Goal: Task Accomplishment & Management: Use online tool/utility

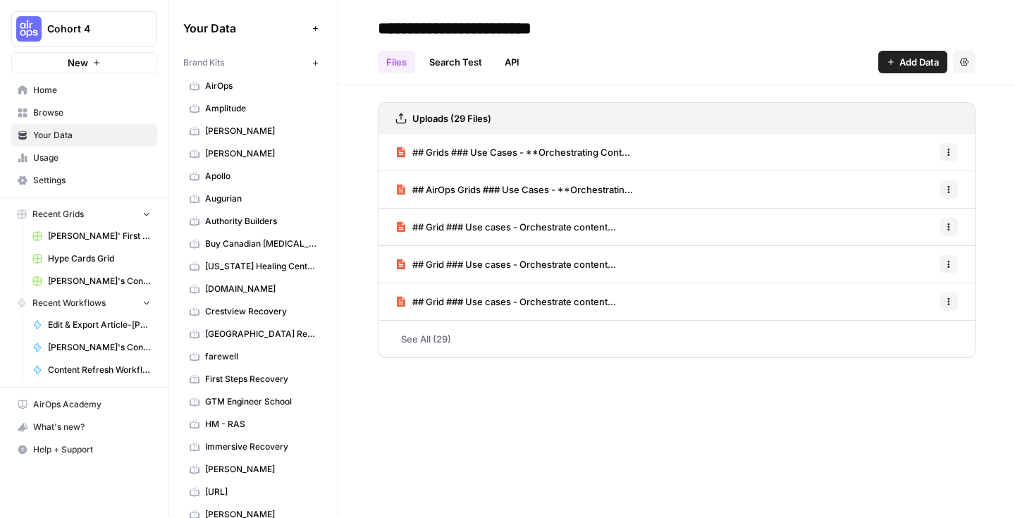
click at [93, 117] on span "Browse" at bounding box center [92, 112] width 118 height 13
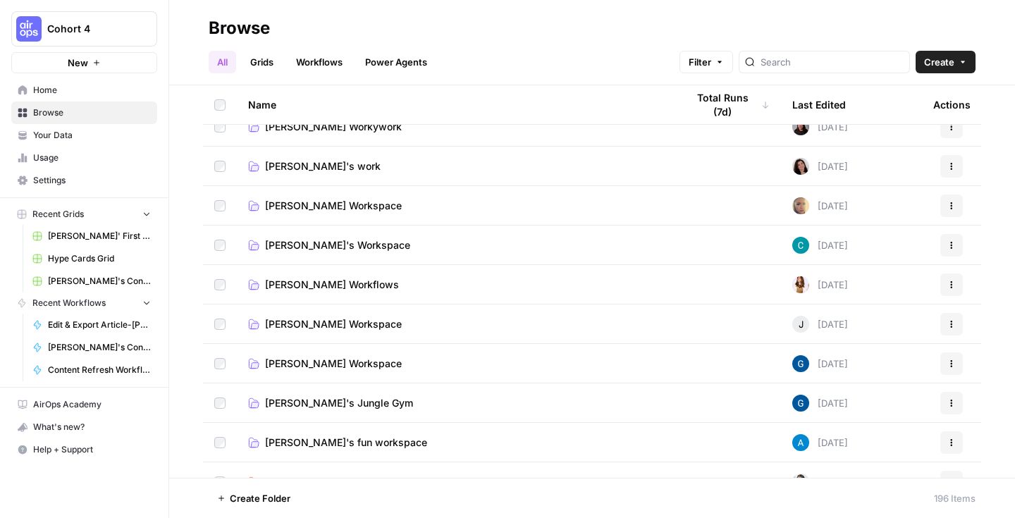
scroll to position [1348, 0]
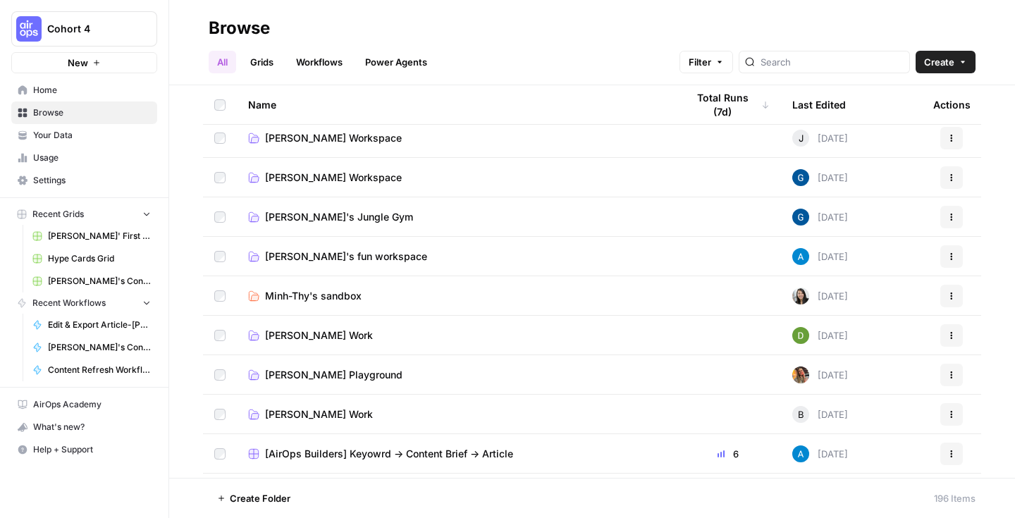
click at [365, 256] on span "[PERSON_NAME]'s fun workspace" at bounding box center [346, 256] width 162 height 14
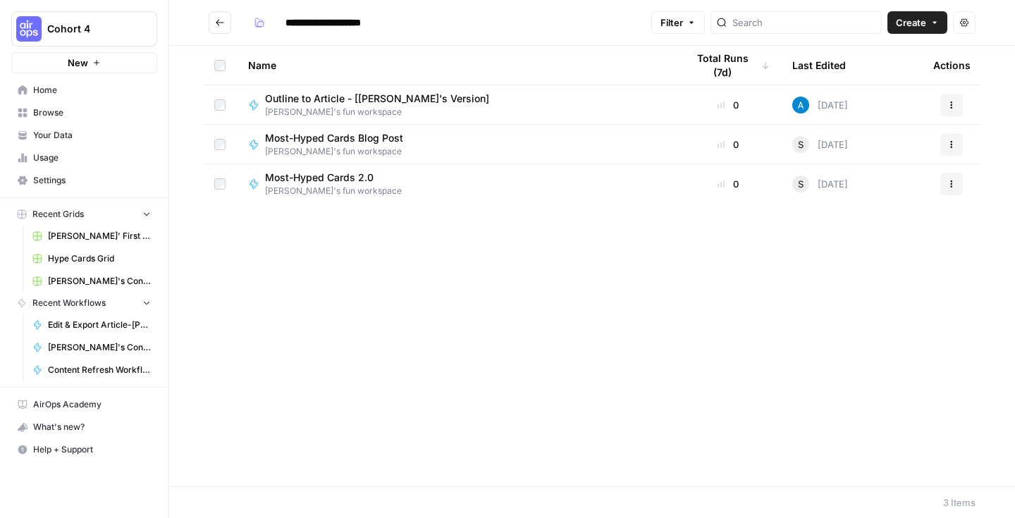
click at [396, 190] on div "Most-Hyped Cards 2.0 [PERSON_NAME]'s fun workspace" at bounding box center [456, 183] width 416 height 27
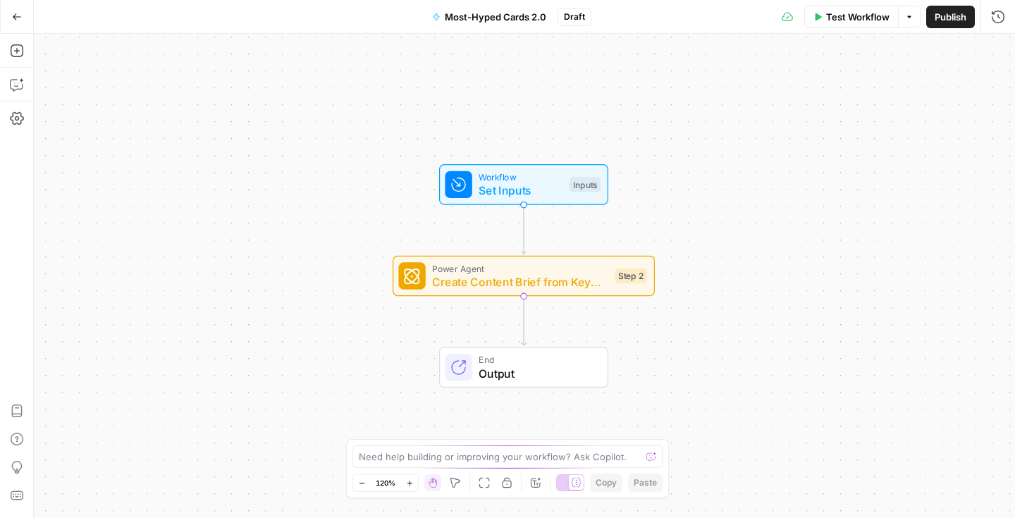
click at [914, 23] on button "Options" at bounding box center [909, 17] width 23 height 23
click at [27, 20] on button "Go Back" at bounding box center [16, 16] width 25 height 25
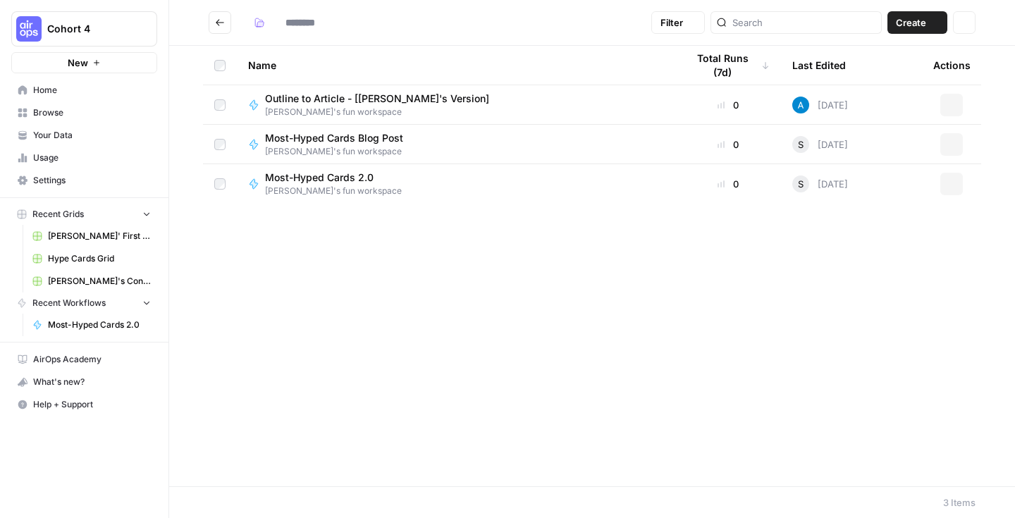
type input "**********"
click at [89, 115] on span "Browse" at bounding box center [92, 112] width 118 height 13
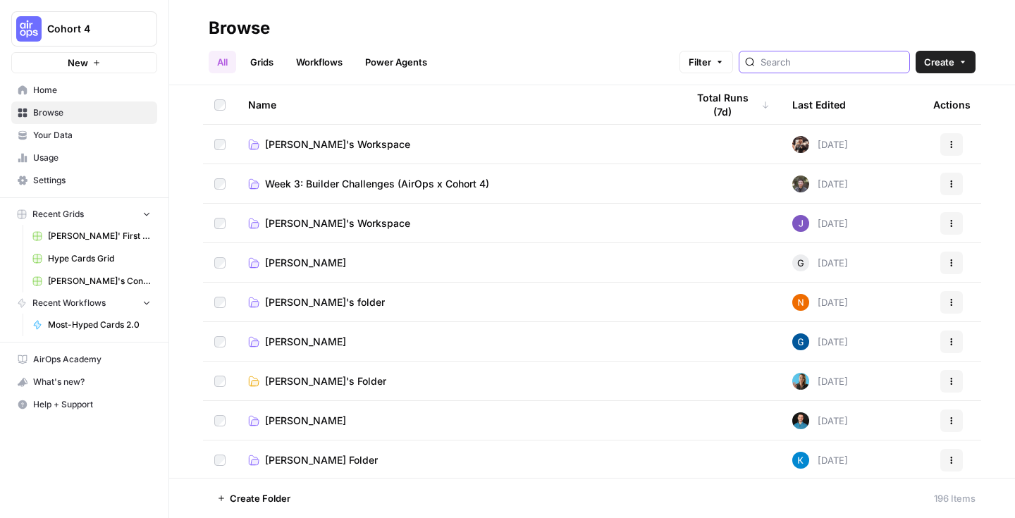
click at [842, 67] on input "search" at bounding box center [831, 62] width 143 height 14
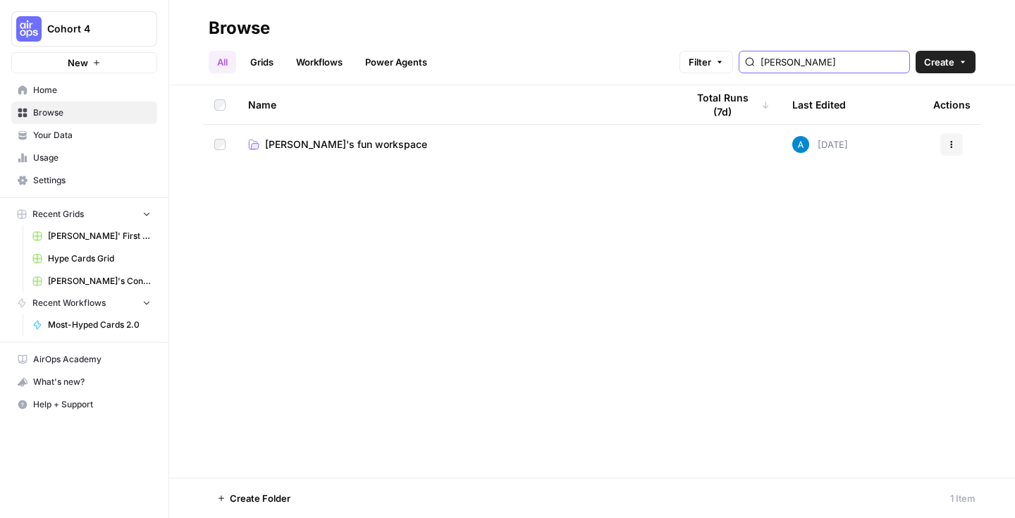
type input "[PERSON_NAME]"
click at [594, 143] on link "[PERSON_NAME]'s fun workspace" at bounding box center [456, 144] width 416 height 14
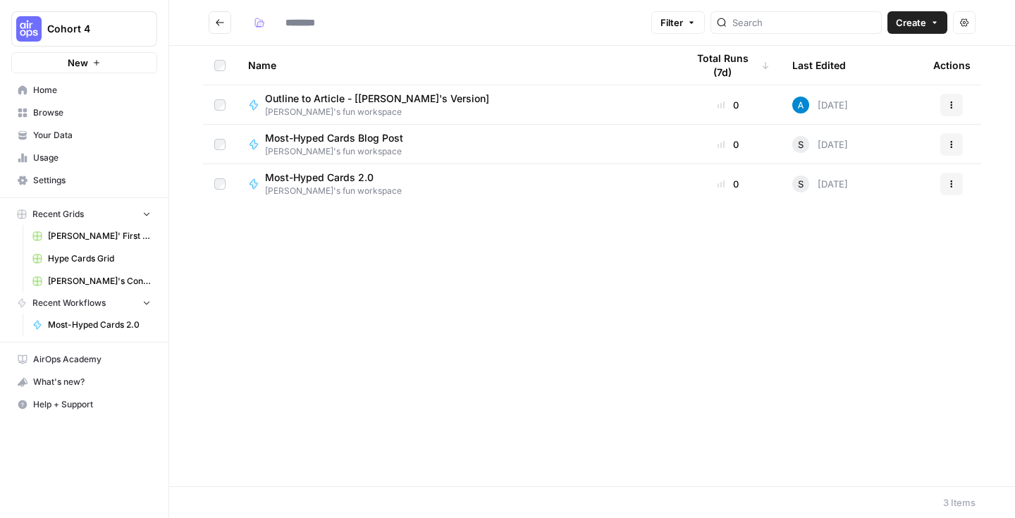
type input "**********"
click at [89, 219] on button "Recent Grids" at bounding box center [84, 214] width 146 height 21
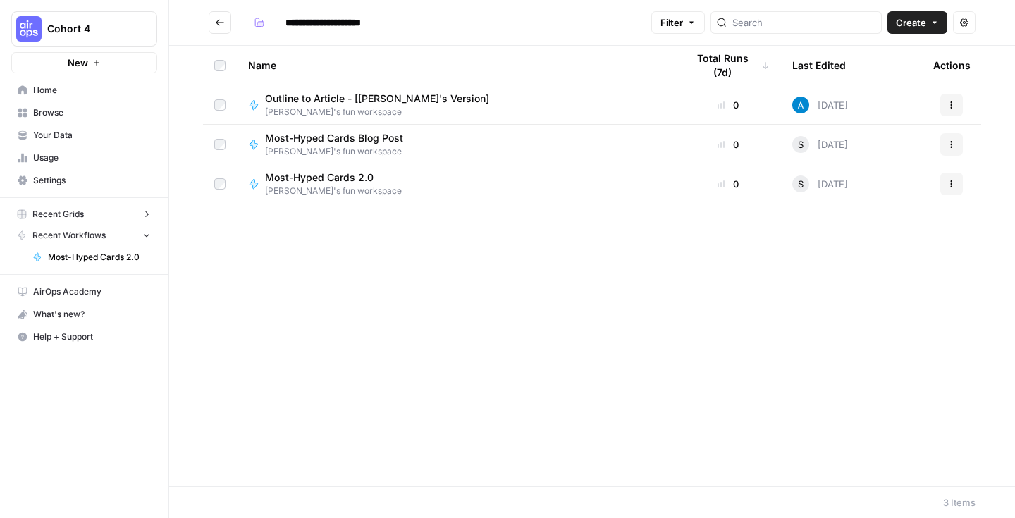
click at [89, 219] on button "Recent Grids" at bounding box center [84, 214] width 146 height 21
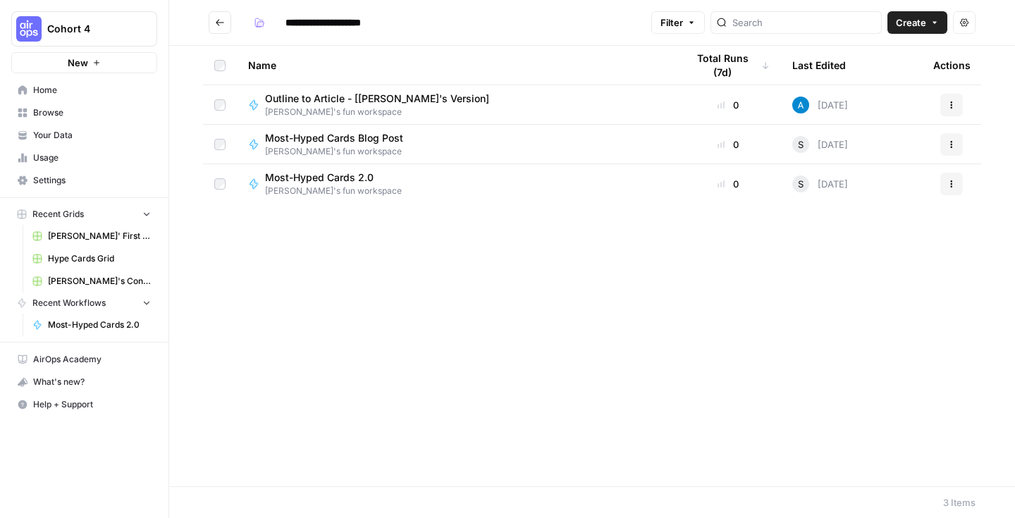
click at [146, 211] on icon "button" at bounding box center [147, 214] width 10 height 10
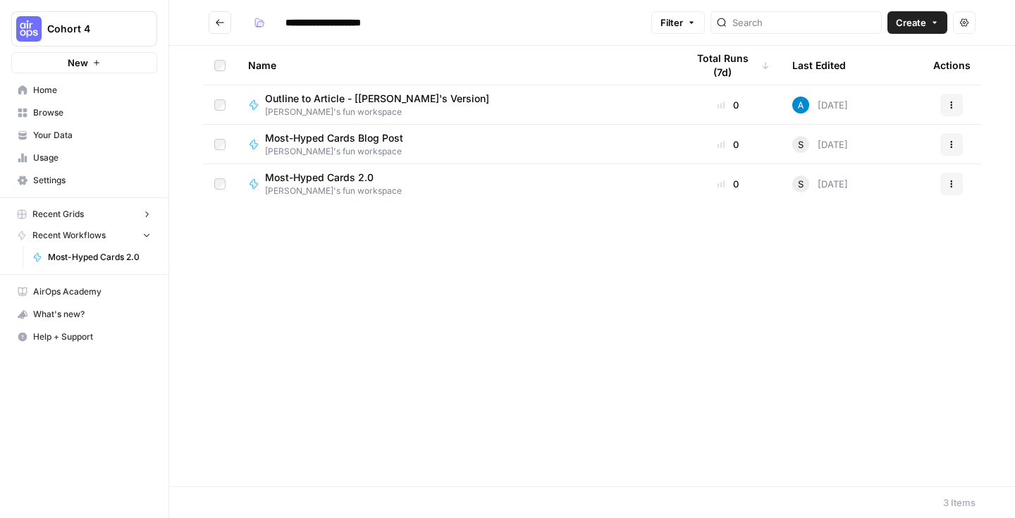
click at [146, 211] on icon "button" at bounding box center [146, 214] width 11 height 11
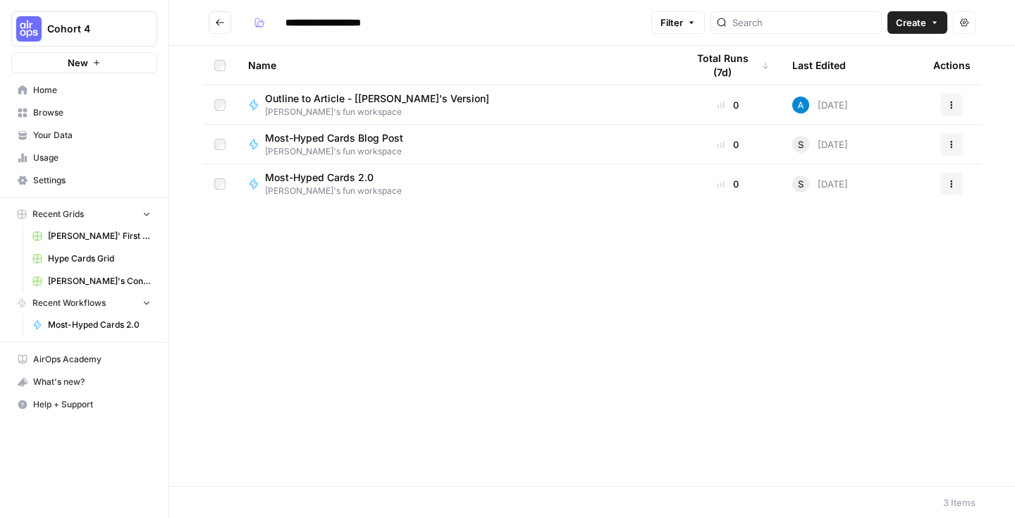
click at [77, 216] on span "Recent Grids" at bounding box center [57, 214] width 51 height 13
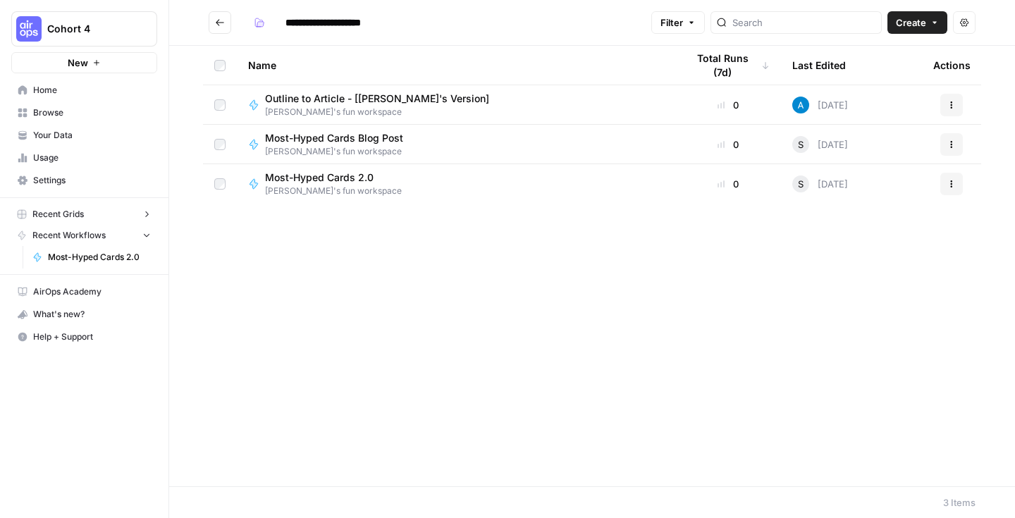
click at [77, 216] on span "Recent Grids" at bounding box center [57, 214] width 51 height 13
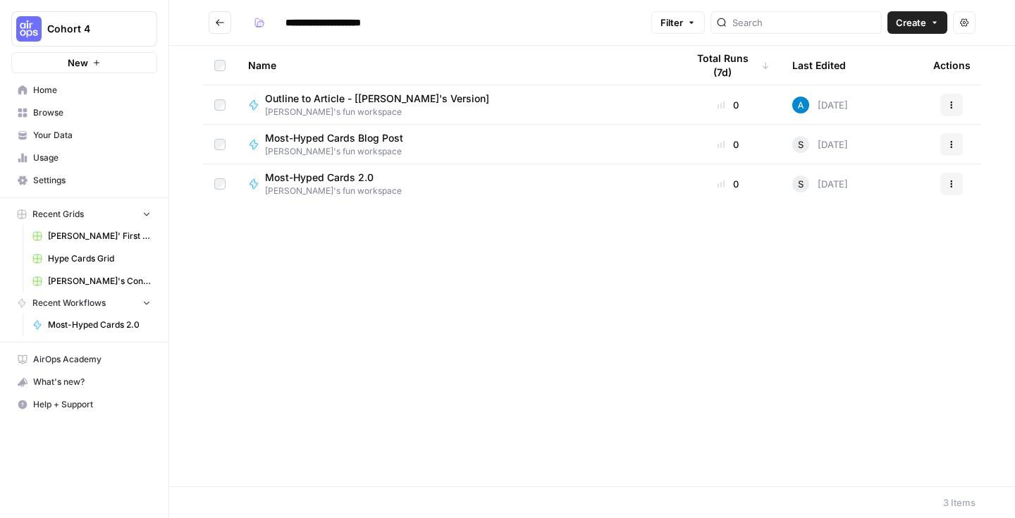
click at [60, 111] on span "Browse" at bounding box center [92, 112] width 118 height 13
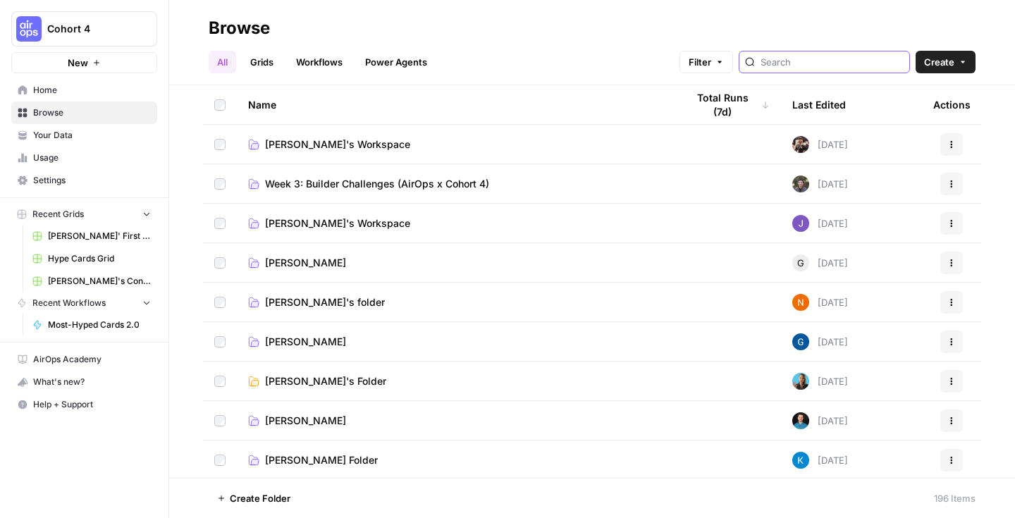
click at [821, 62] on input "search" at bounding box center [831, 62] width 143 height 14
type input "hype"
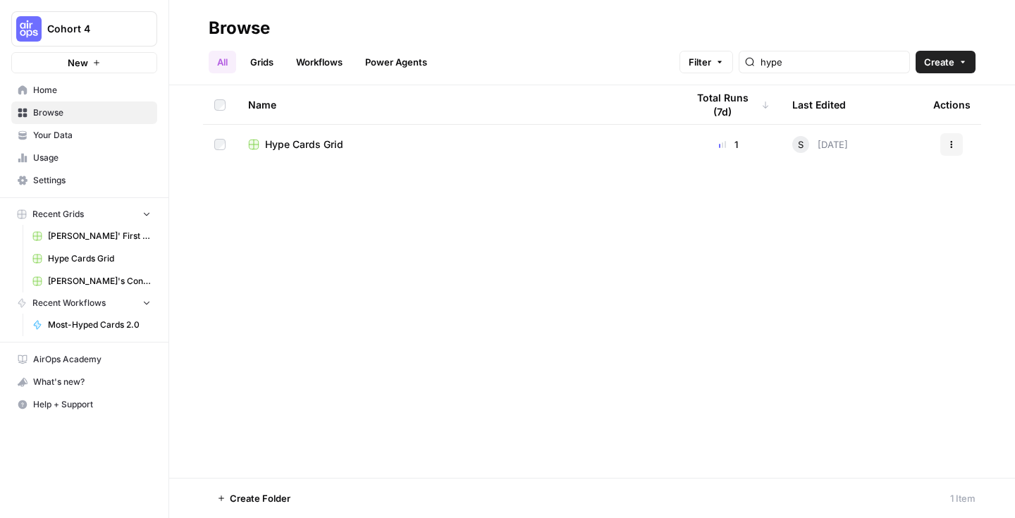
click at [433, 148] on div "Hype Cards Grid" at bounding box center [456, 144] width 416 height 14
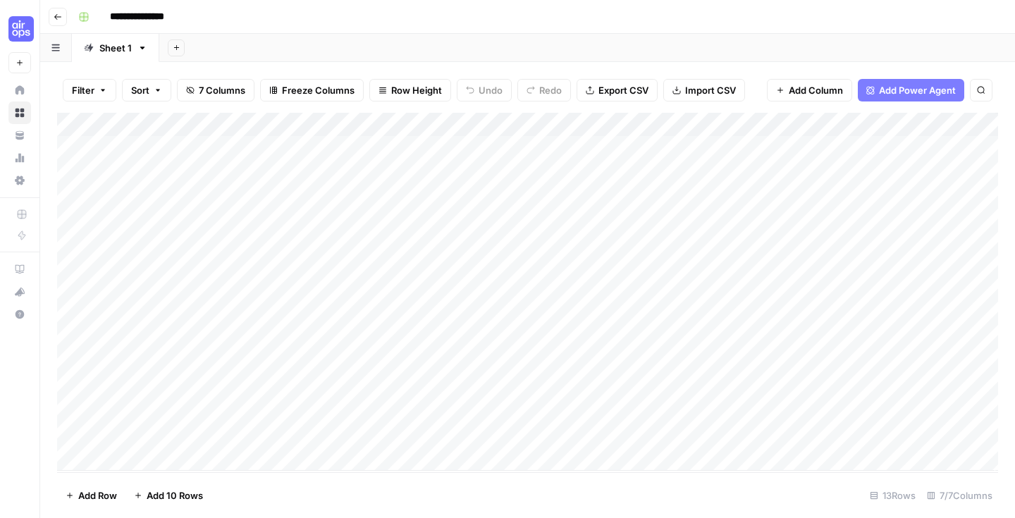
click at [288, 150] on div "Add Column" at bounding box center [527, 292] width 941 height 358
click at [288, 150] on body "**********" at bounding box center [507, 259] width 1015 height 518
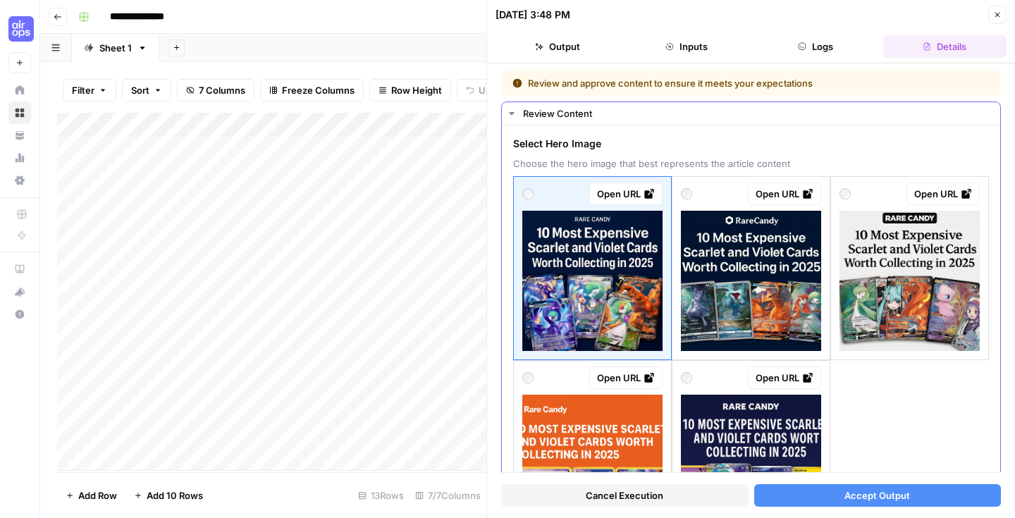
click at [697, 194] on div "Open URL" at bounding box center [751, 193] width 140 height 23
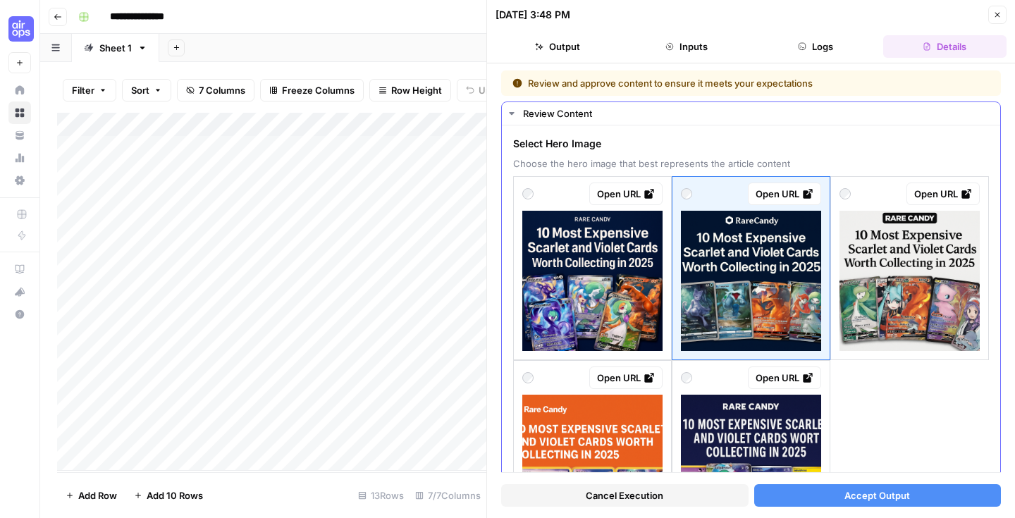
scroll to position [113, 0]
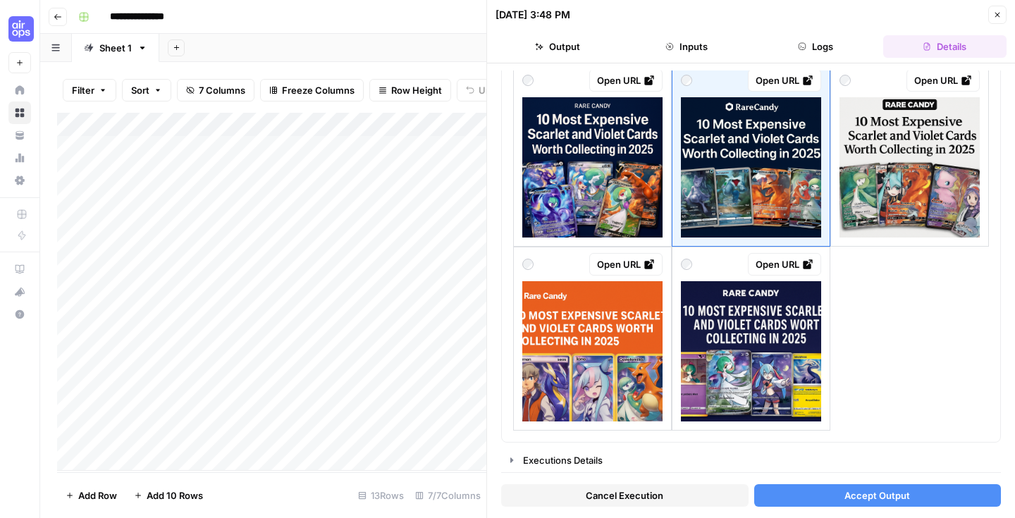
click at [838, 492] on button "Accept Output" at bounding box center [877, 495] width 247 height 23
